Goal: Task Accomplishment & Management: Manage account settings

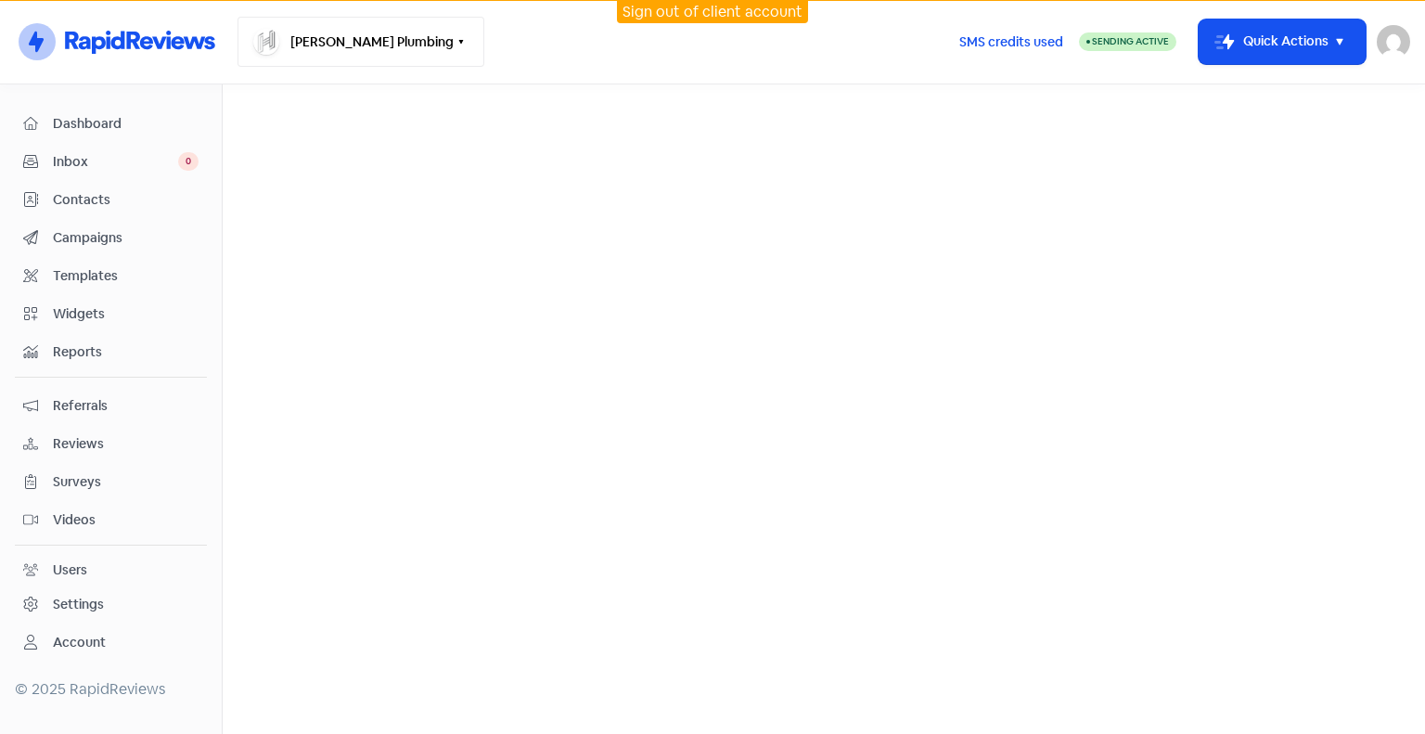
click at [389, 52] on button "[PERSON_NAME] Plumbing" at bounding box center [360, 42] width 247 height 50
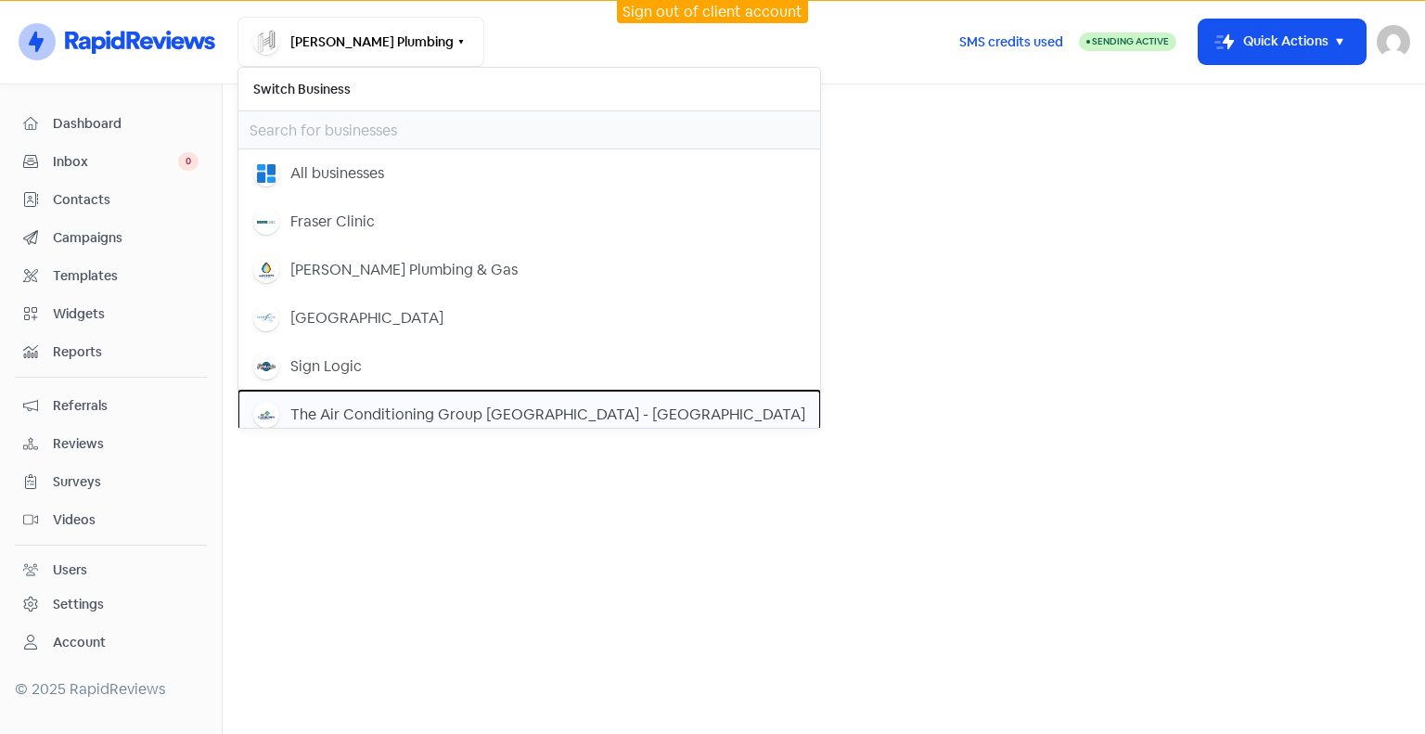
click at [394, 404] on div "The Air Conditioning Group [GEOGRAPHIC_DATA] - [GEOGRAPHIC_DATA]" at bounding box center [547, 415] width 515 height 22
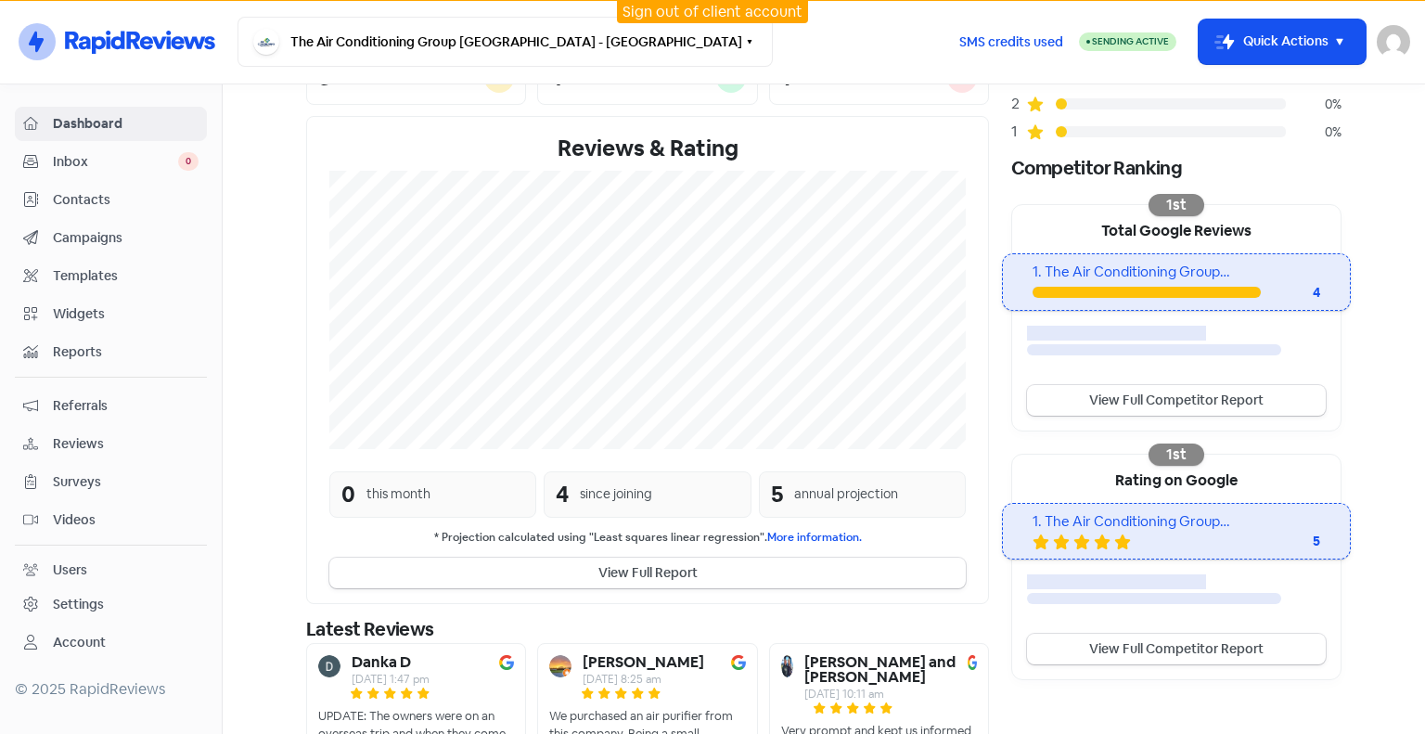
scroll to position [249, 0]
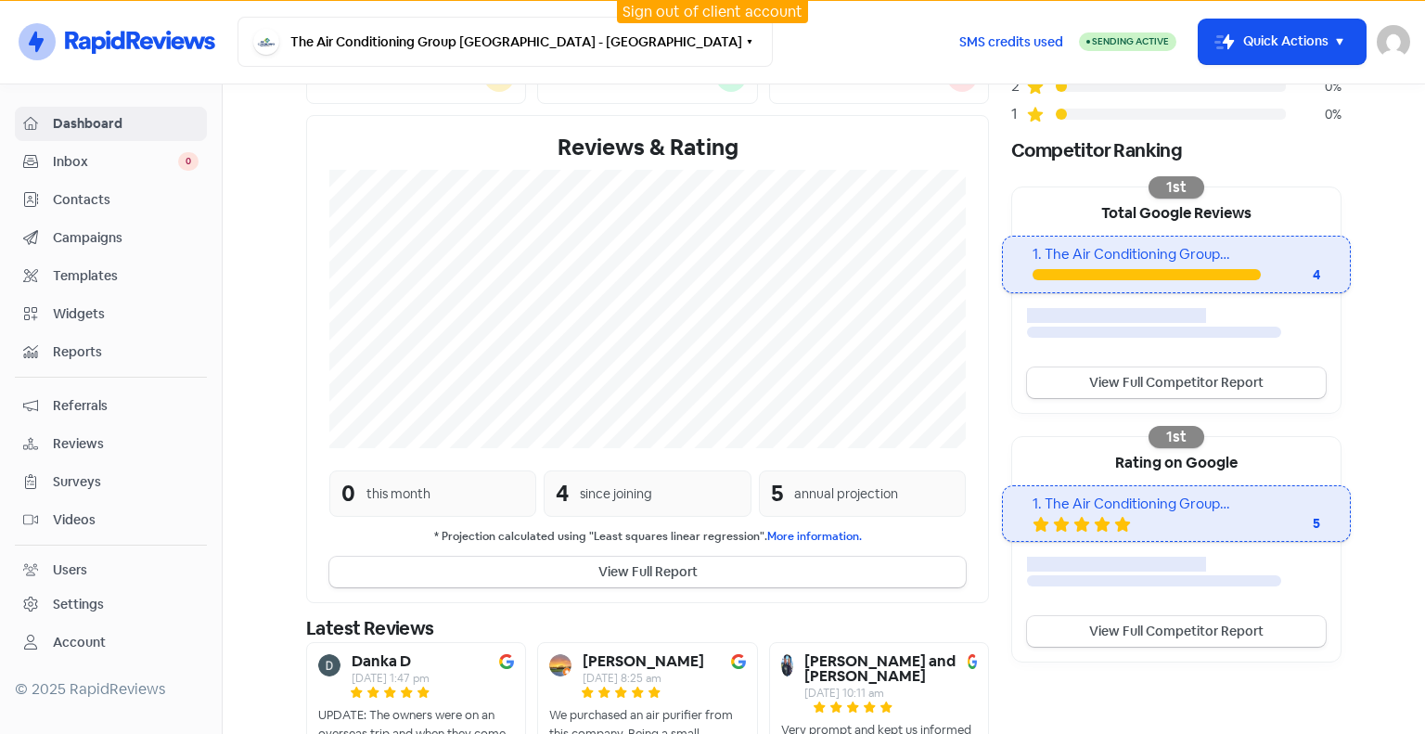
click at [104, 238] on span "Campaigns" at bounding box center [126, 237] width 146 height 19
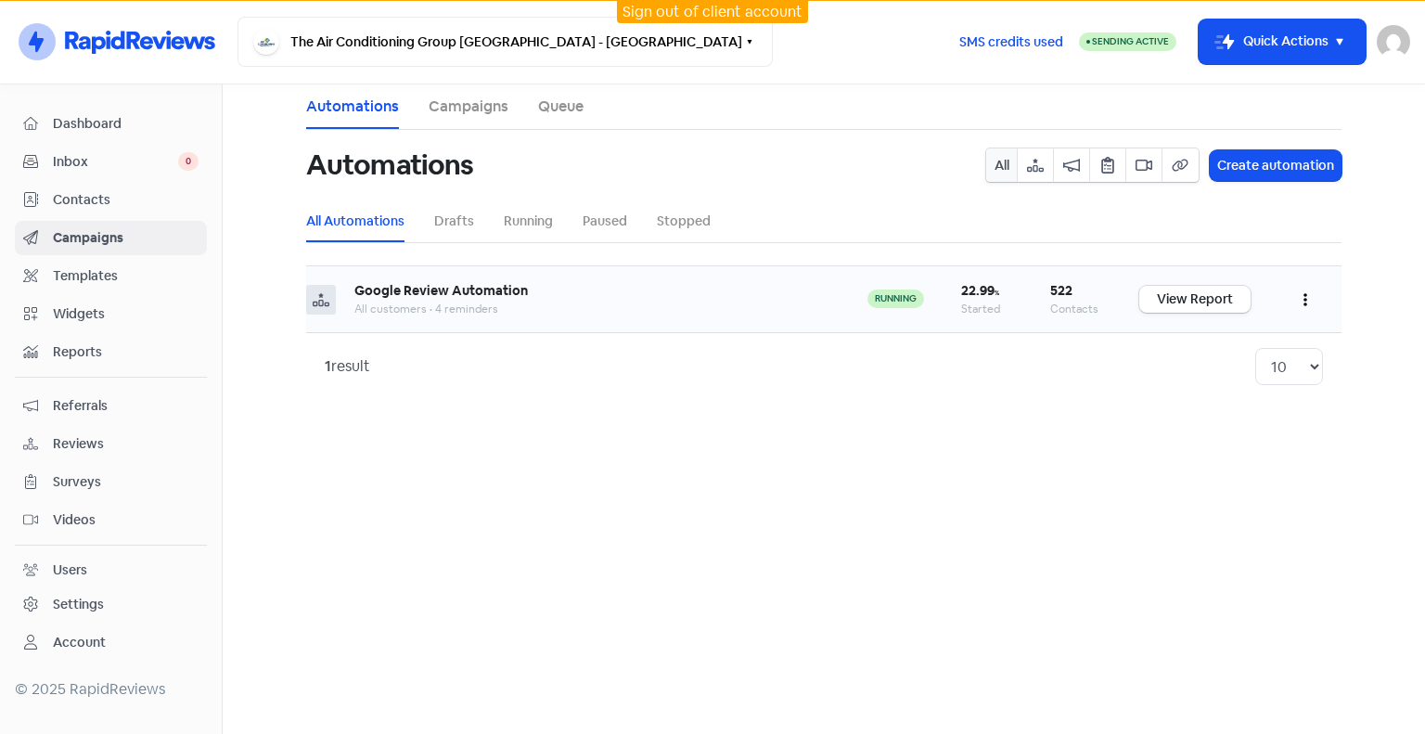
click at [1309, 289] on button "button" at bounding box center [1305, 299] width 35 height 44
drag, startPoint x: 968, startPoint y: 363, endPoint x: 913, endPoint y: 352, distance: 55.9
click at [968, 361] on div "1 result 10 20 30 50 100" at bounding box center [824, 366] width 998 height 37
click at [1195, 304] on link "View Report" at bounding box center [1194, 299] width 111 height 27
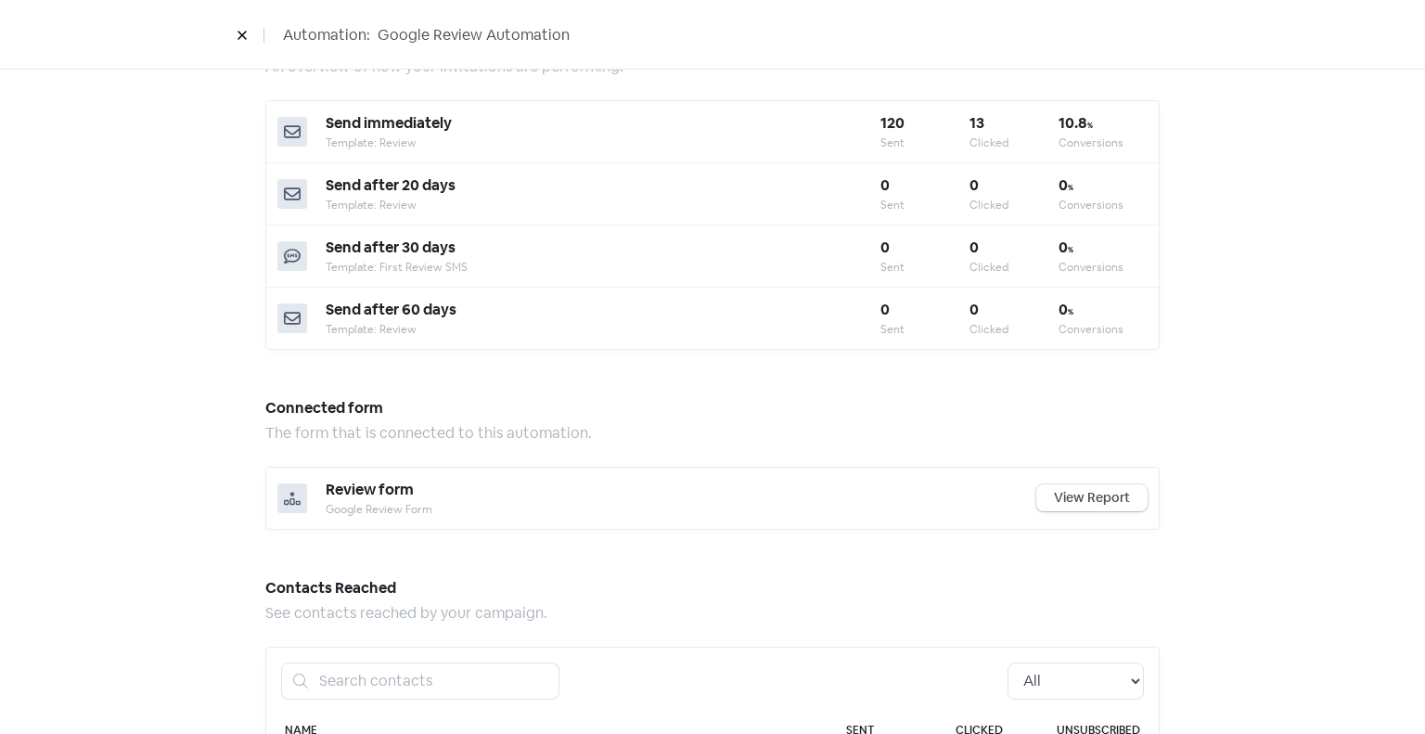
scroll to position [835, 0]
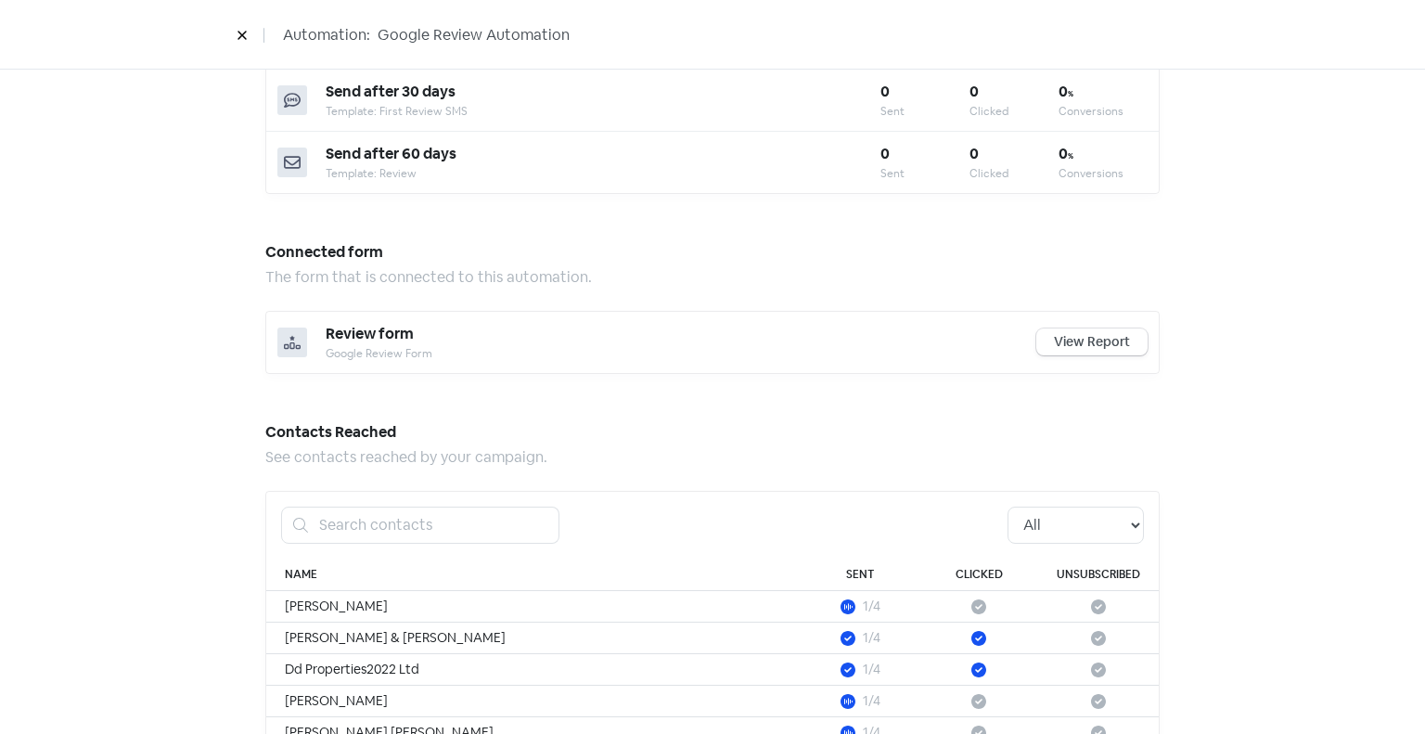
click at [1273, 318] on div "Automation performance An overview of how your automation is performing. 23 % S…" at bounding box center [712, 134] width 1425 height 1753
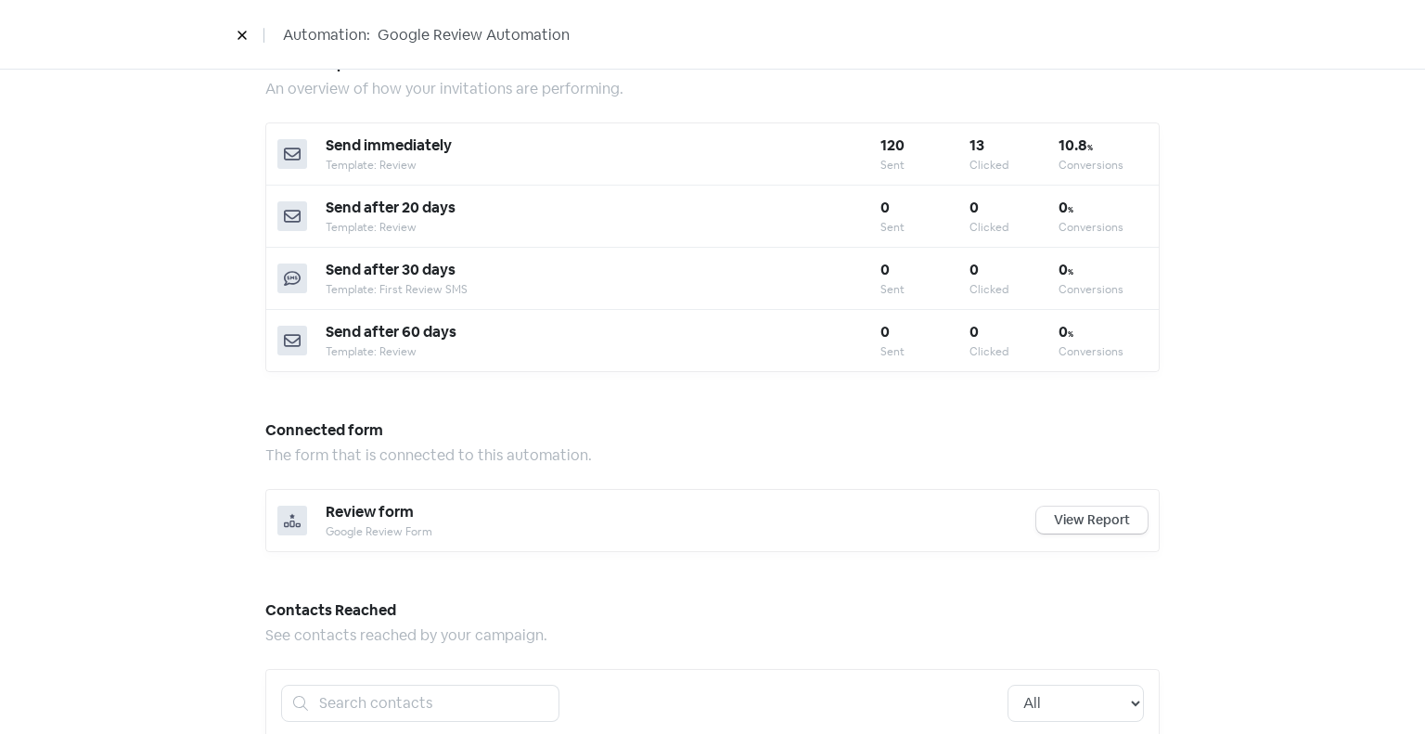
scroll to position [557, 0]
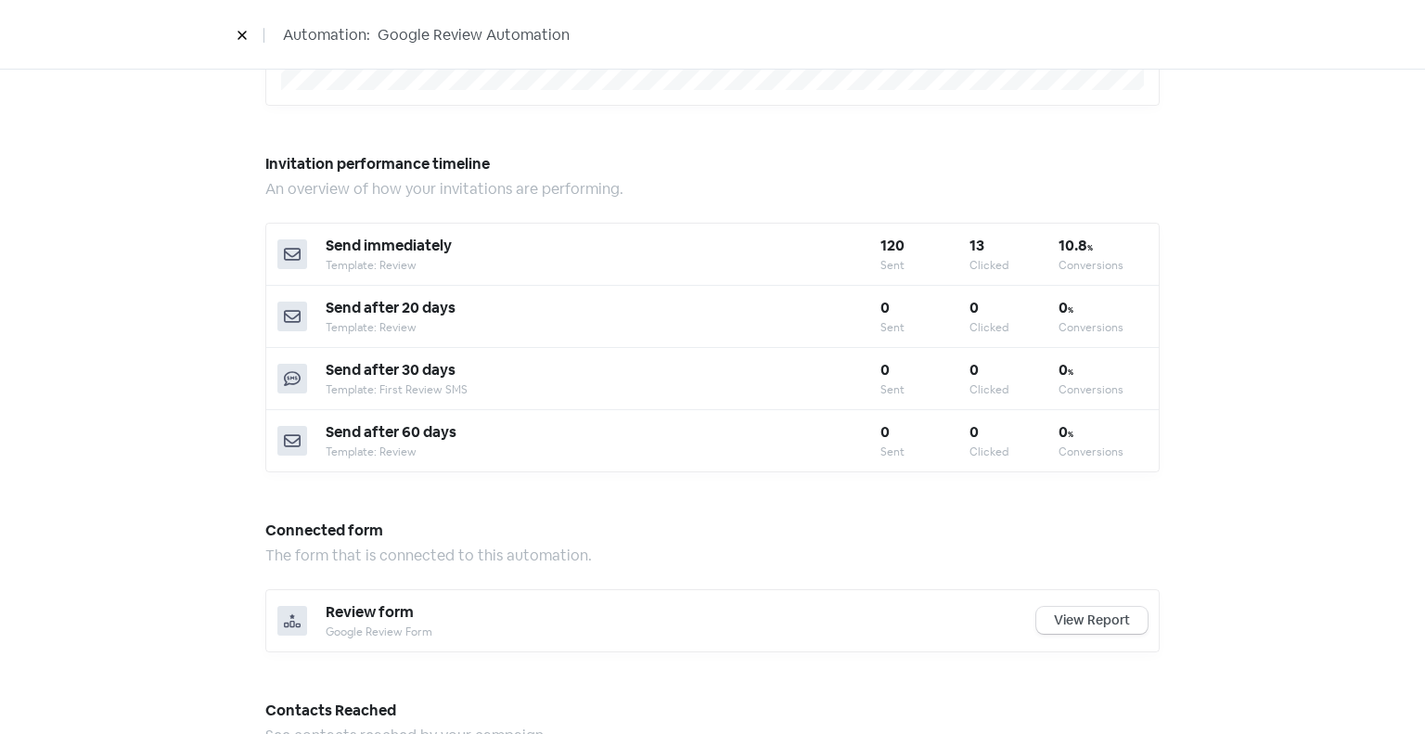
click at [1310, 322] on div "Automation performance An overview of how your automation is performing. 23 % S…" at bounding box center [712, 412] width 1425 height 1753
click at [560, 258] on div "Template: Review" at bounding box center [603, 265] width 555 height 17
click at [1352, 345] on div "Automation performance An overview of how your automation is performing. 23 % S…" at bounding box center [712, 412] width 1425 height 1753
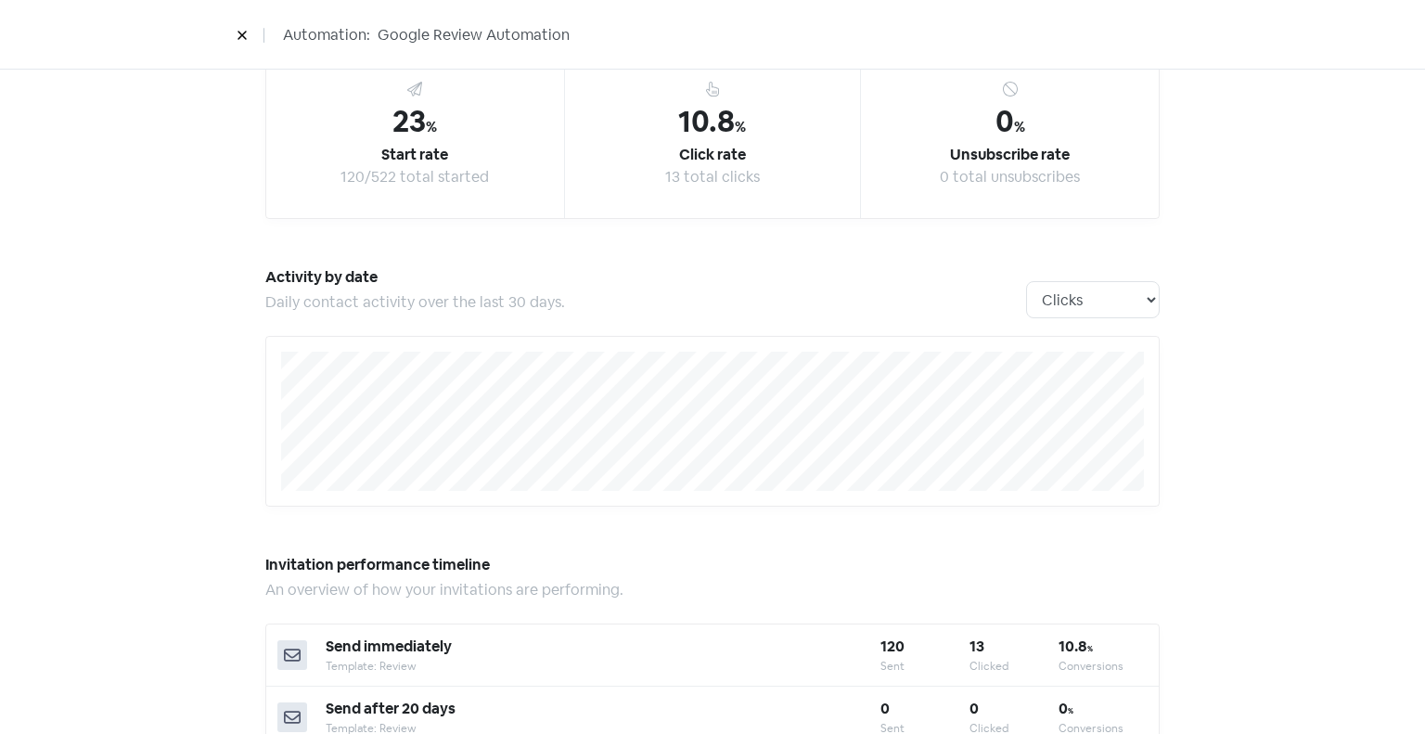
scroll to position [86, 0]
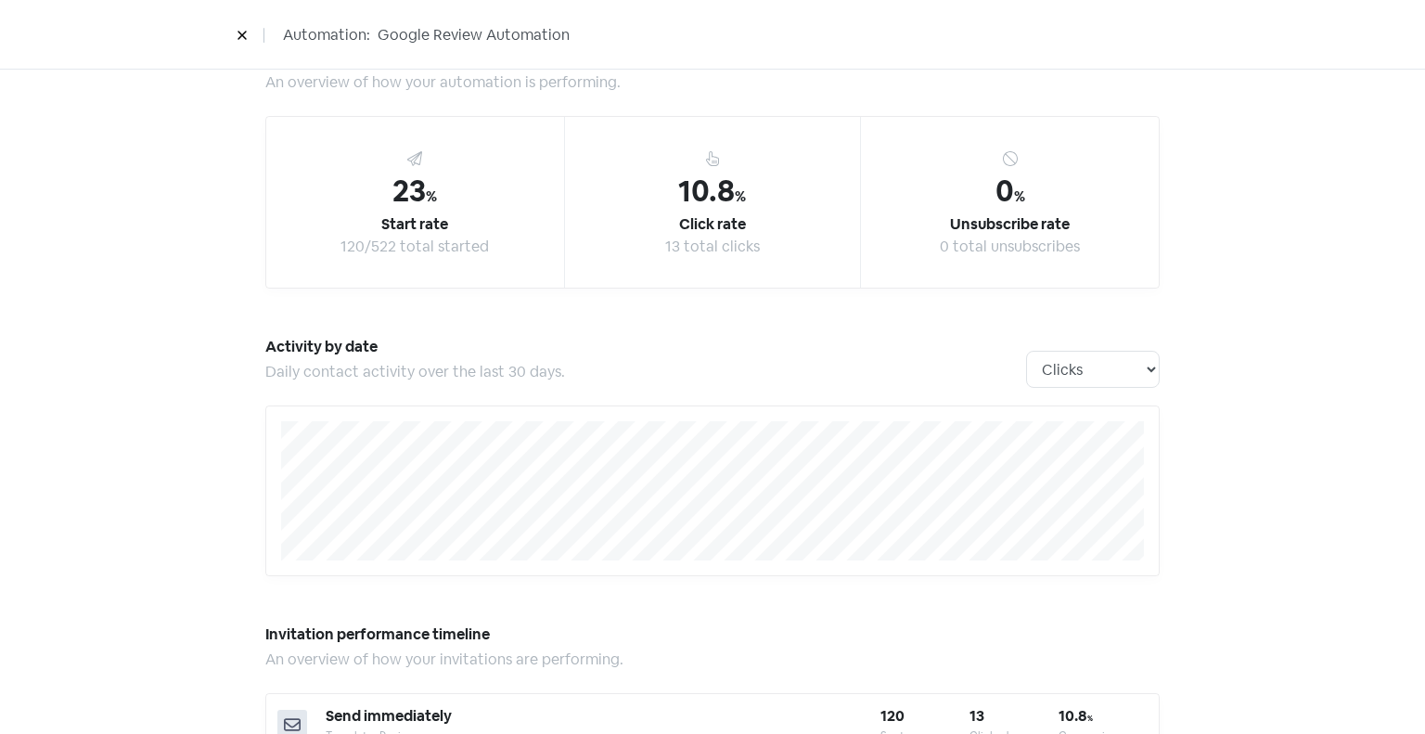
click at [241, 38] on icon at bounding box center [242, 35] width 11 height 11
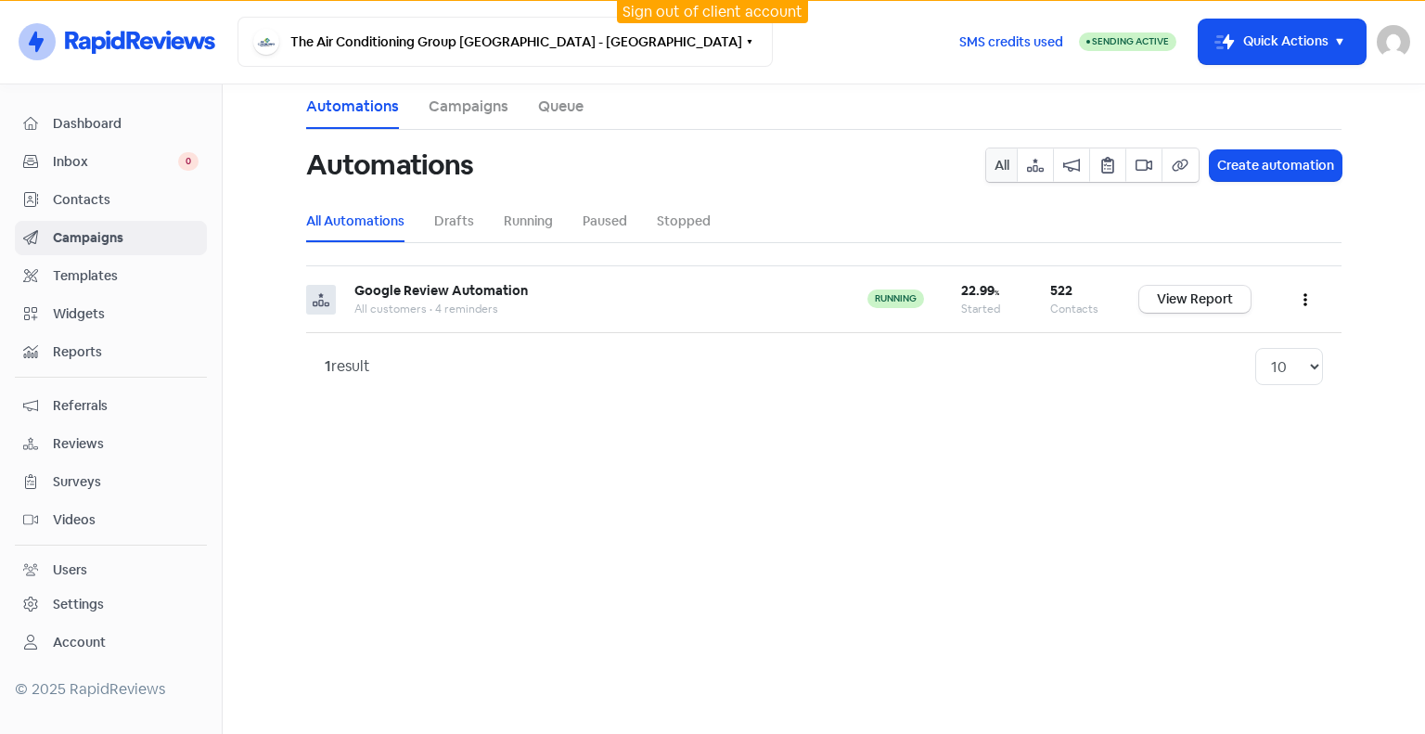
click at [683, 433] on main "Automations Campaigns Queue Automations All Create automation All Automations D…" at bounding box center [824, 408] width 1202 height 649
click at [516, 51] on button "The Air Conditioning Group Waikato - Waikato" at bounding box center [504, 42] width 535 height 50
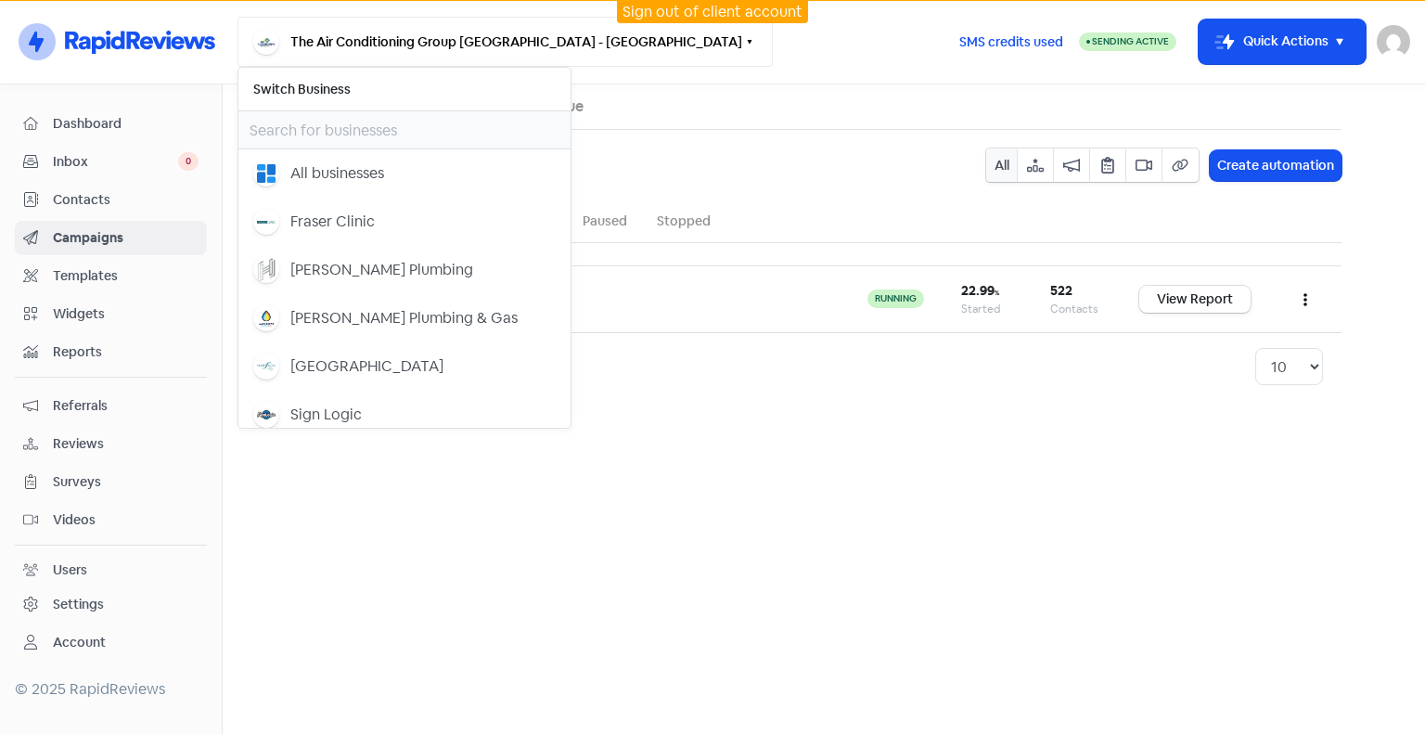
scroll to position [37, 0]
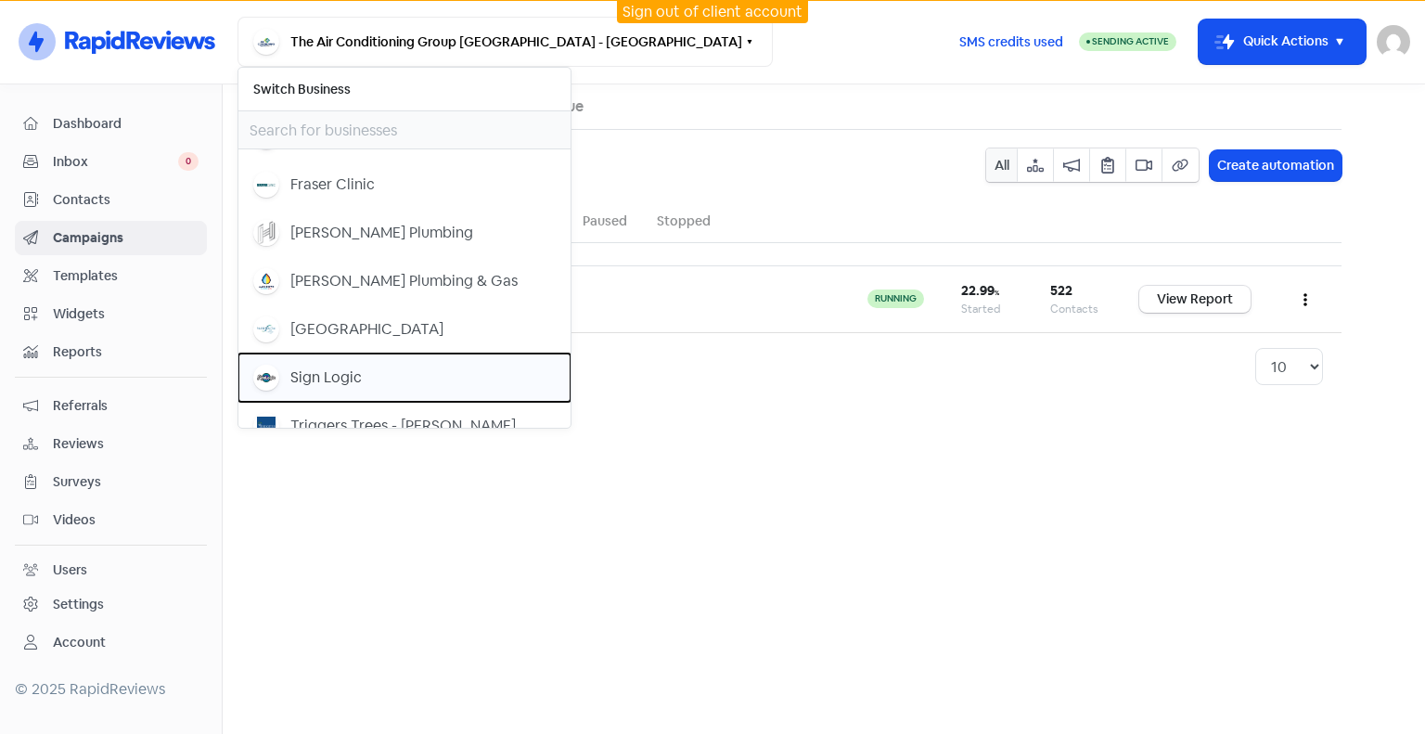
click at [429, 390] on button "Sign Logic" at bounding box center [404, 377] width 332 height 48
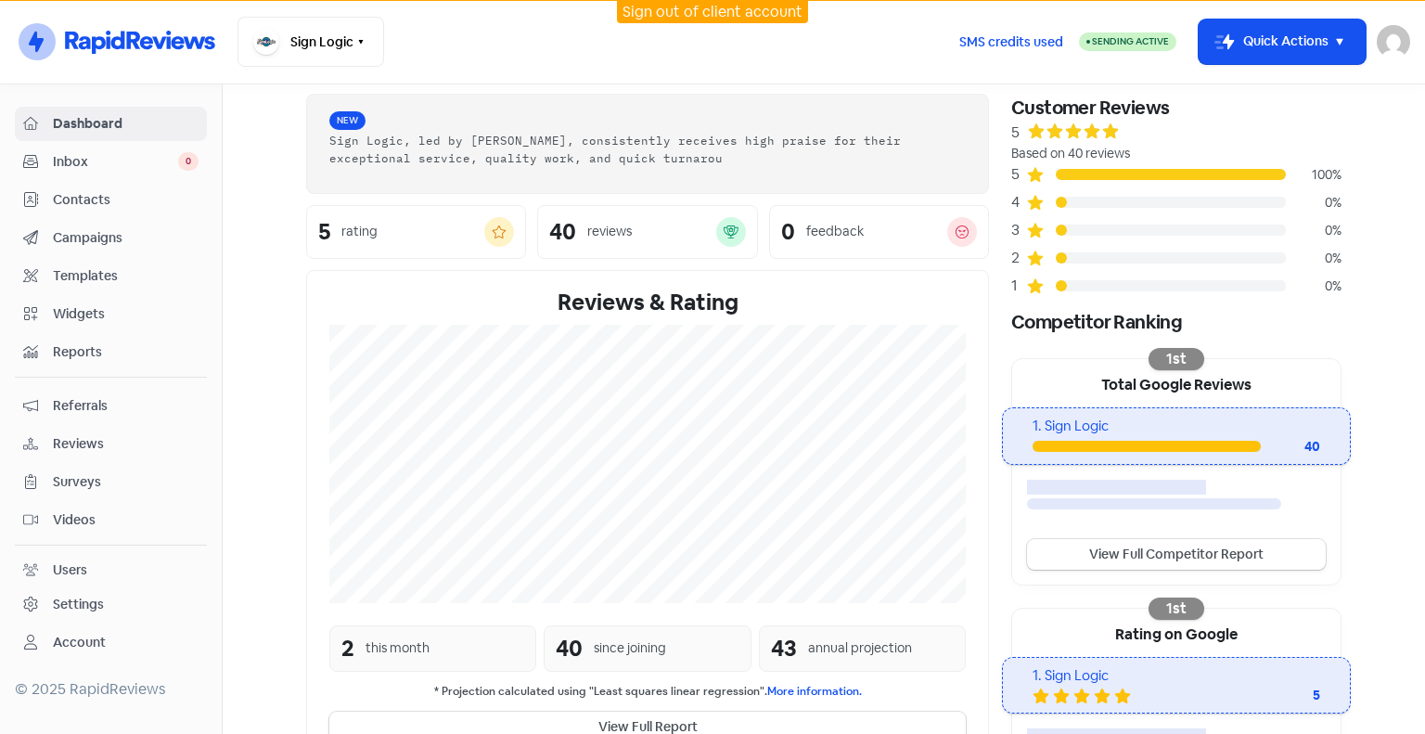
scroll to position [186, 0]
